Goal: Information Seeking & Learning: Learn about a topic

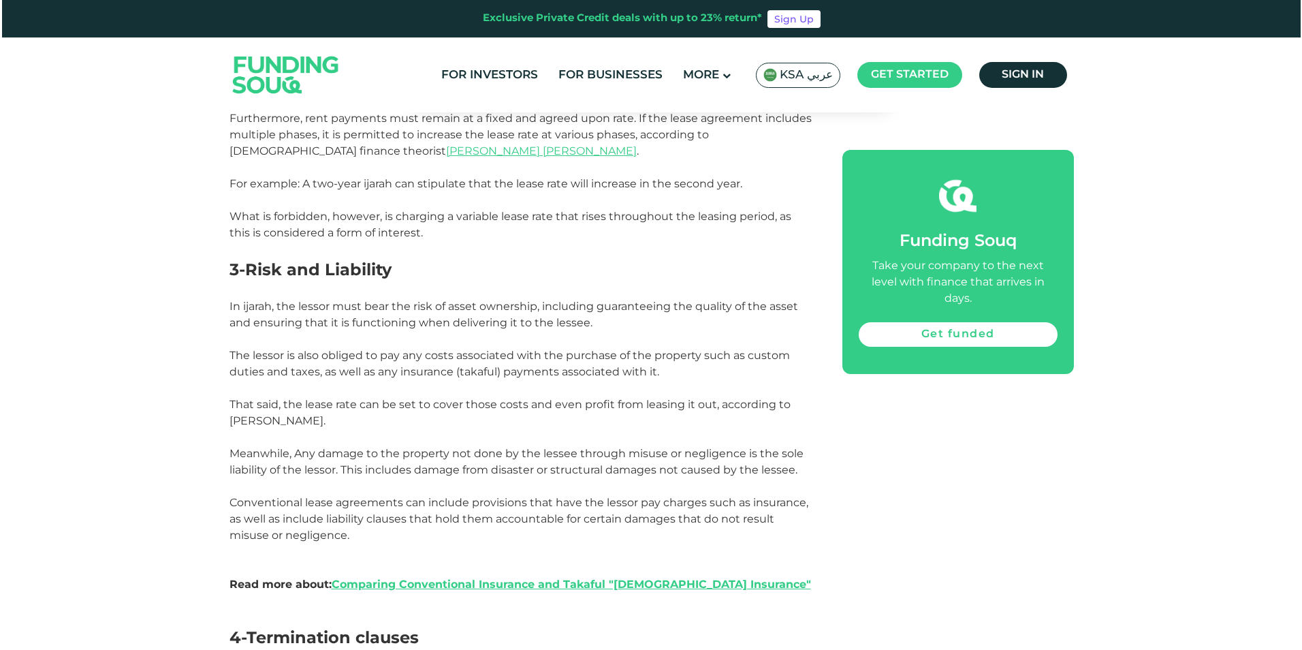
scroll to position [1396, 0]
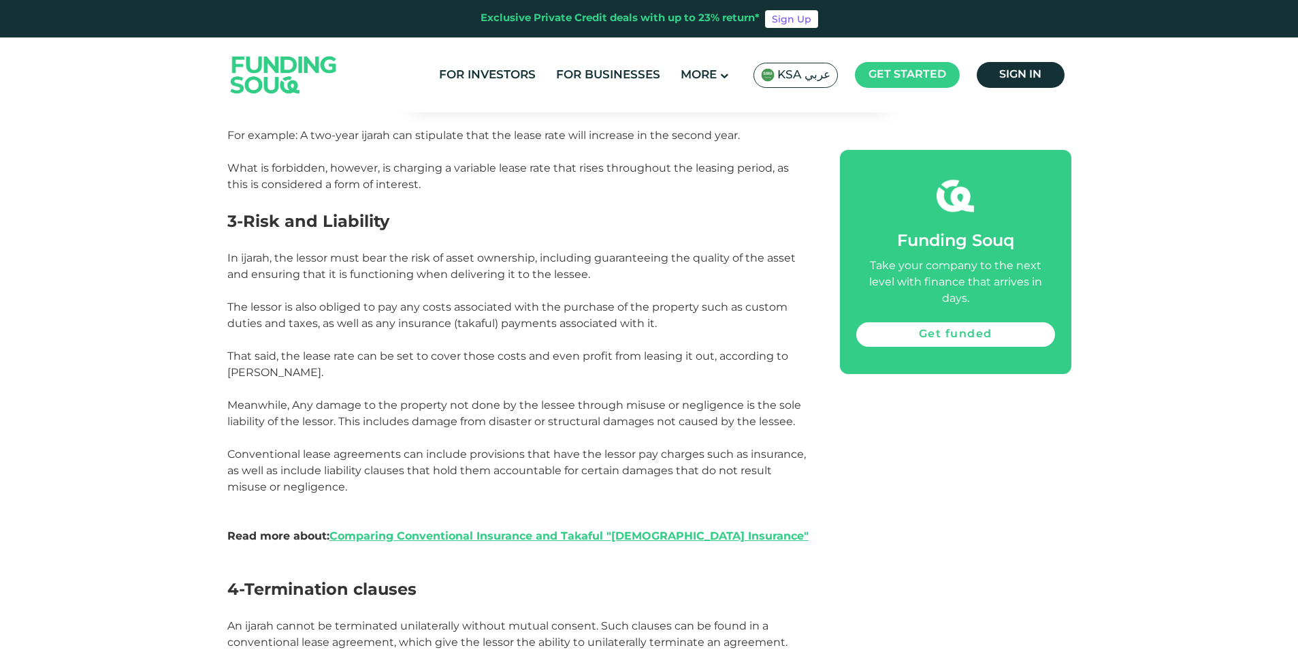
click at [820, 79] on span "KSA عربي" at bounding box center [804, 75] width 53 height 16
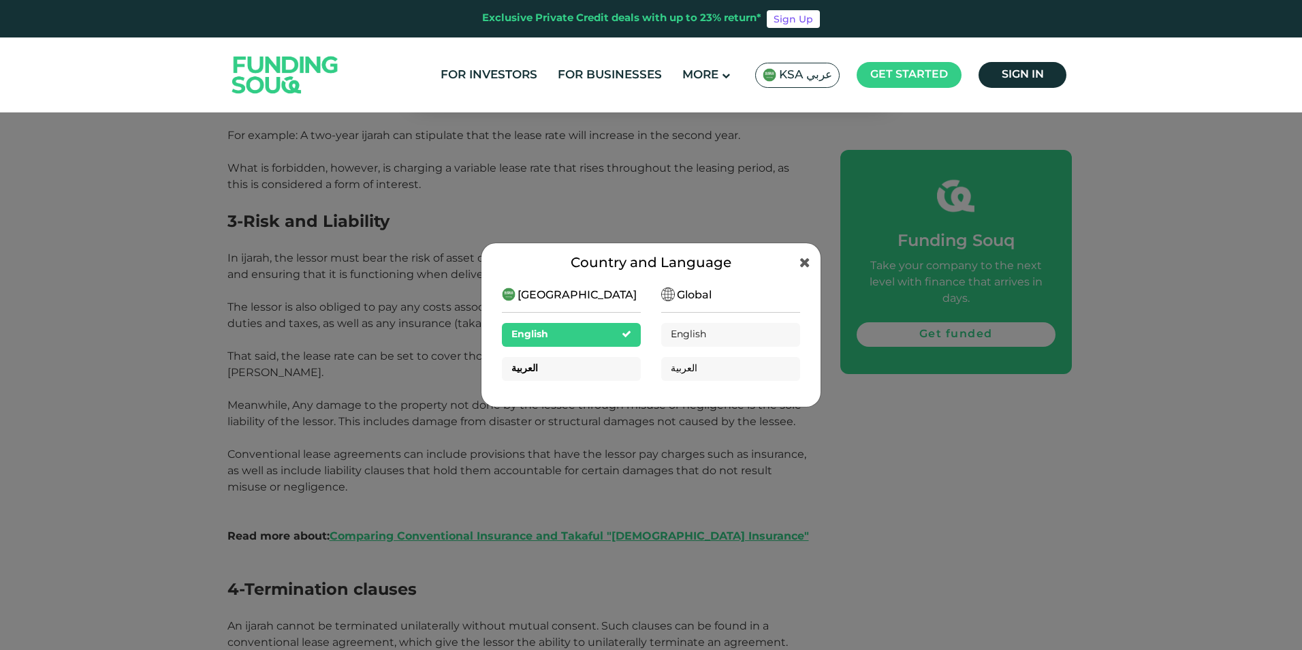
click at [541, 368] on div "العربية" at bounding box center [571, 369] width 139 height 24
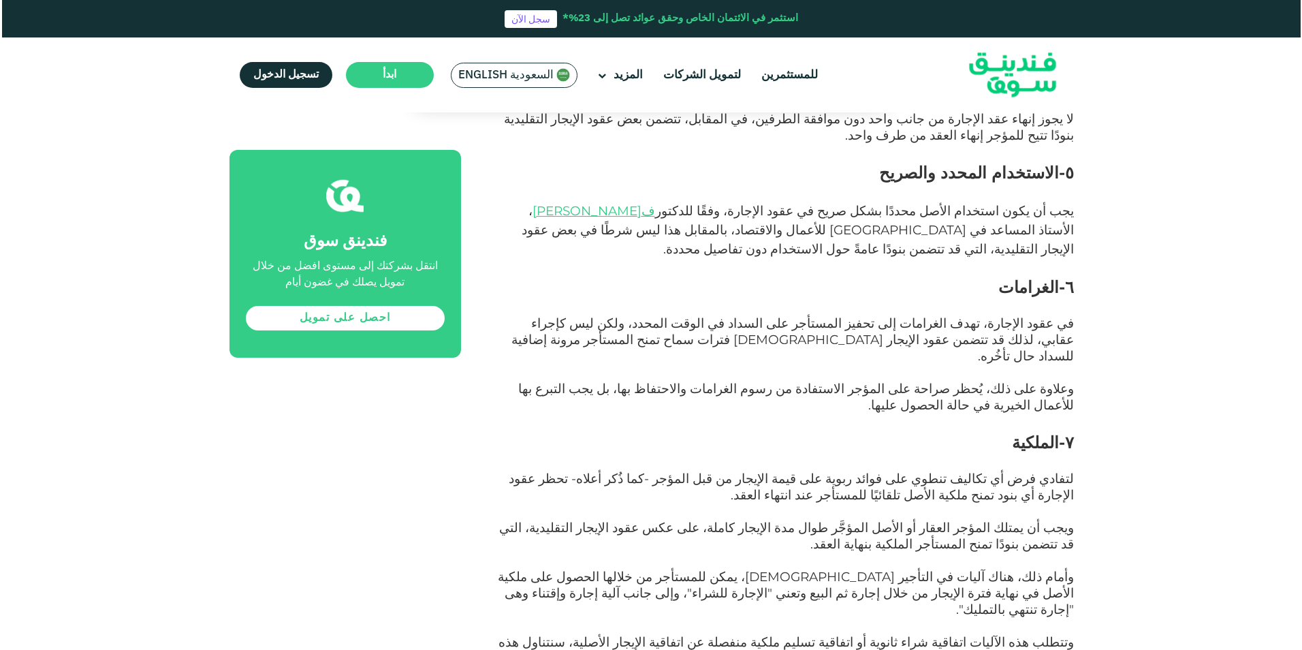
scroll to position [1798, 0]
click at [535, 77] on span "السعودية English" at bounding box center [503, 75] width 95 height 16
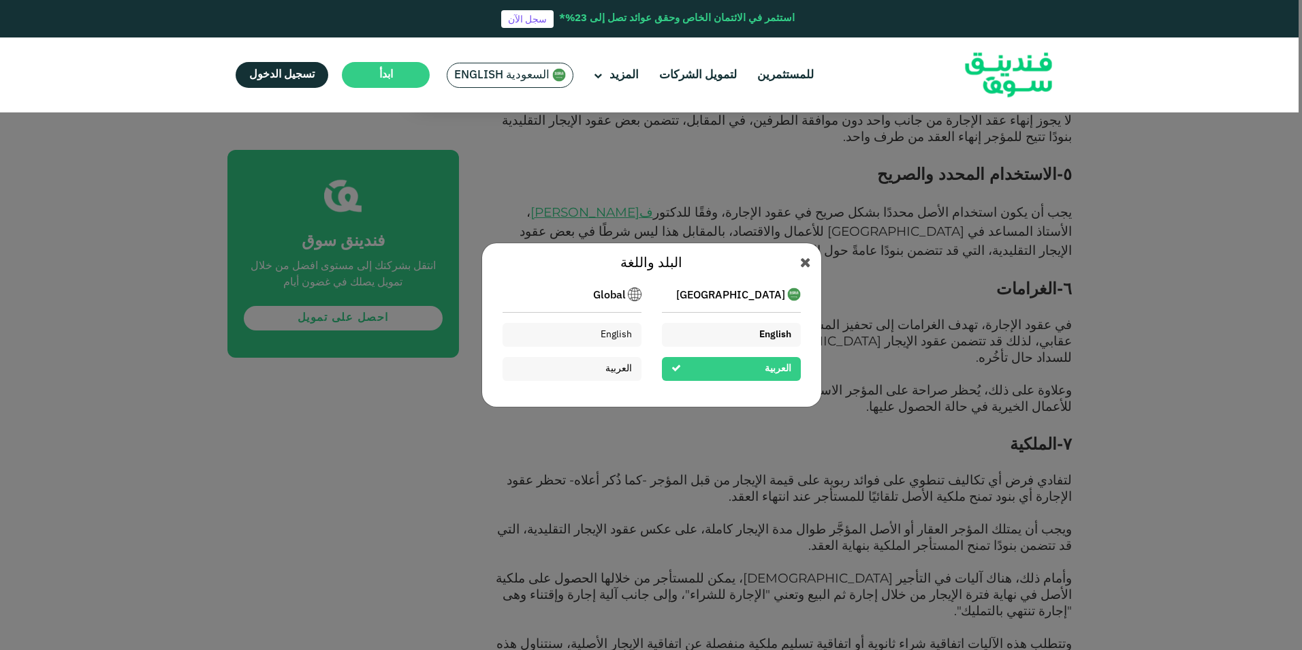
click at [733, 335] on div "English" at bounding box center [731, 335] width 139 height 24
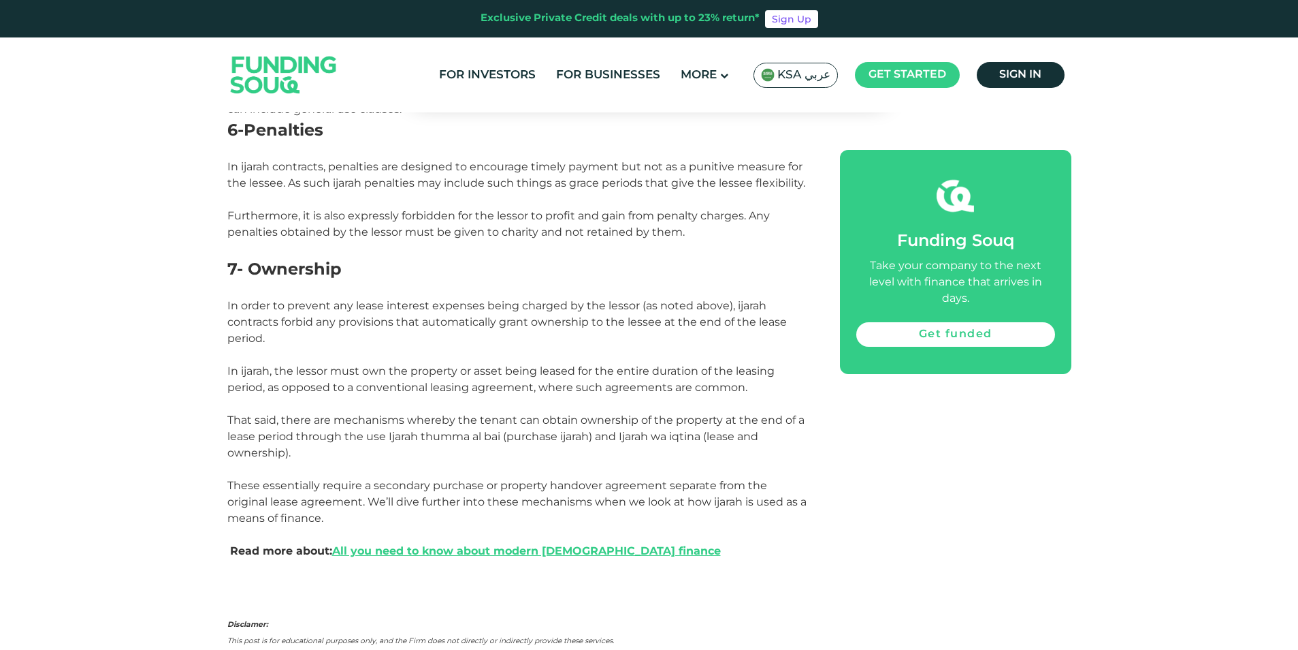
scroll to position [2043, 0]
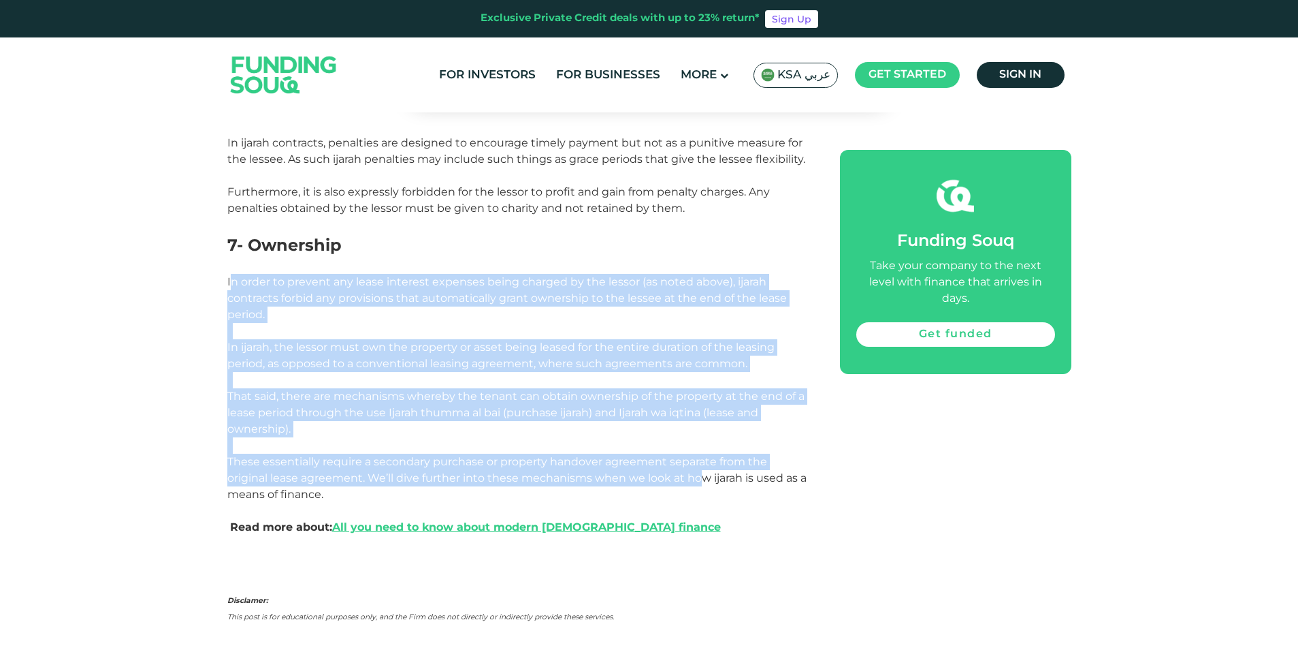
drag, startPoint x: 233, startPoint y: 266, endPoint x: 704, endPoint y: 468, distance: 512.7
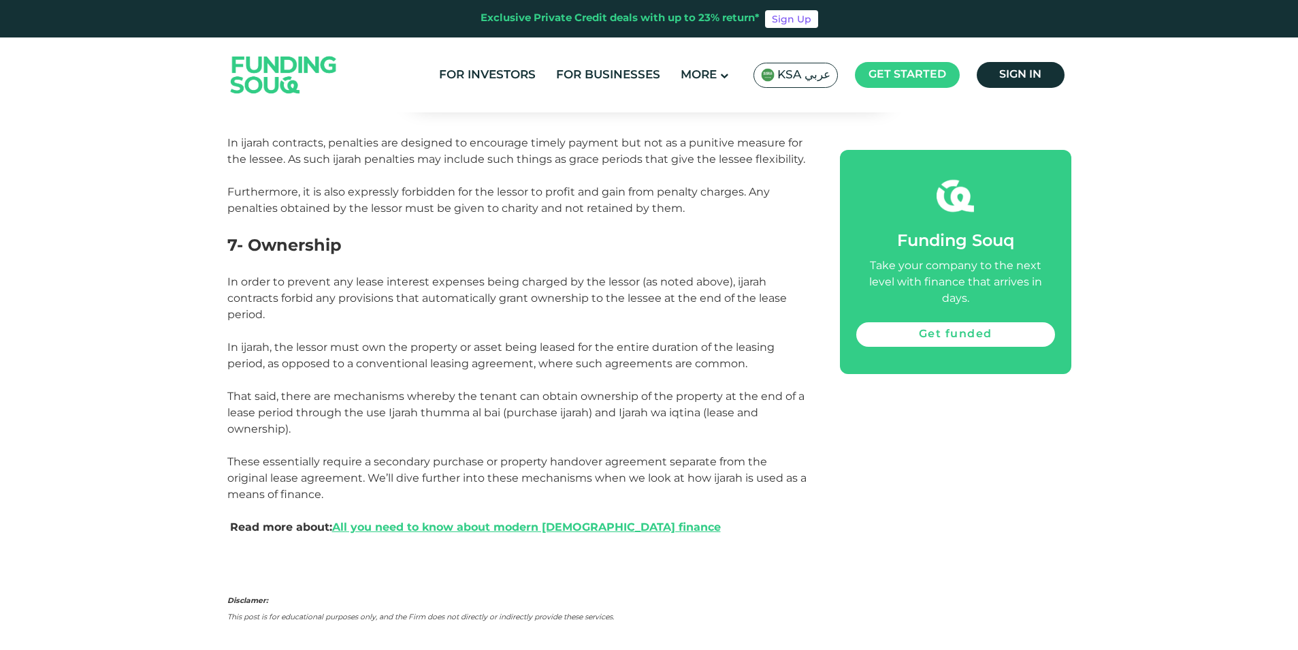
click at [1041, 355] on div "Funding Souq Take your company to the next level with finance that arrives in d…" at bounding box center [955, 262] width 231 height 224
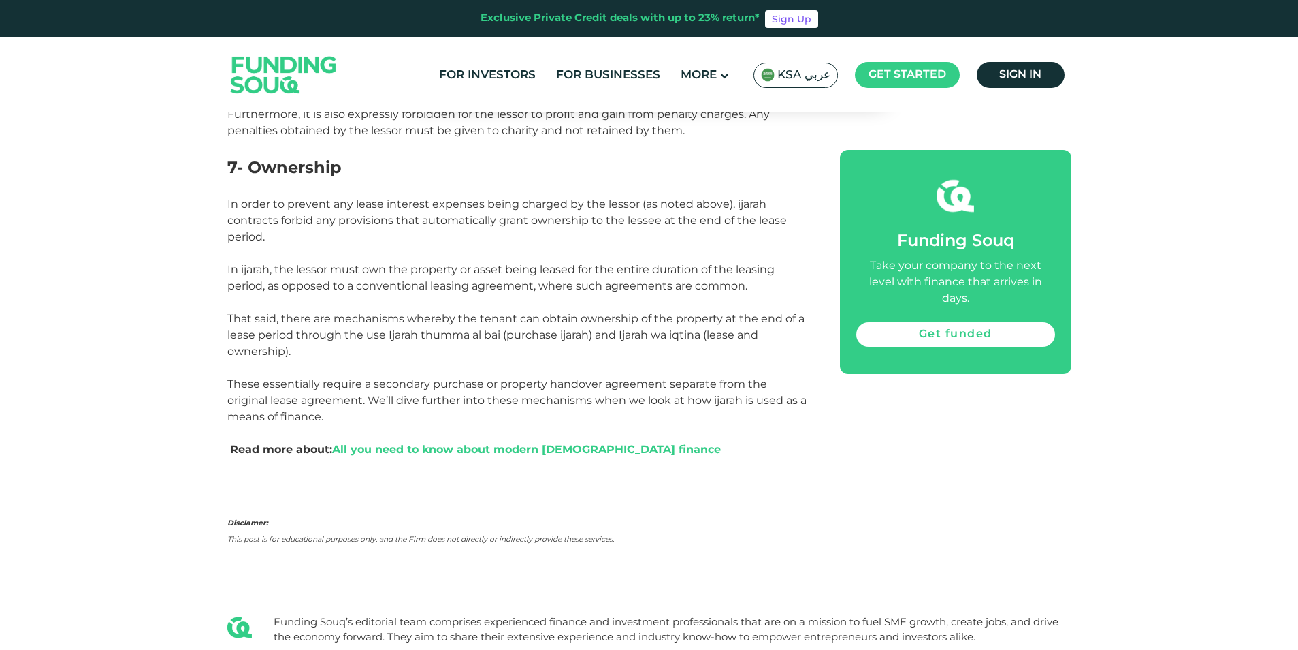
scroll to position [2111, 0]
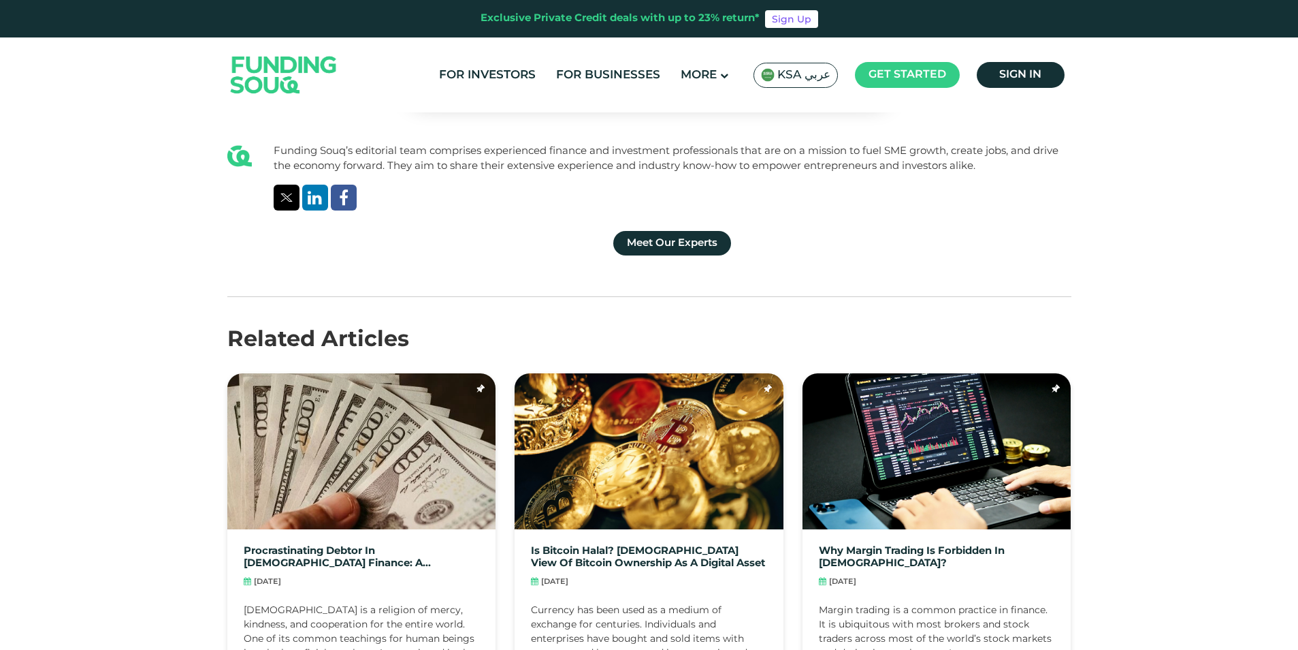
scroll to position [2928, 0]
